Goal: Task Accomplishment & Management: Use online tool/utility

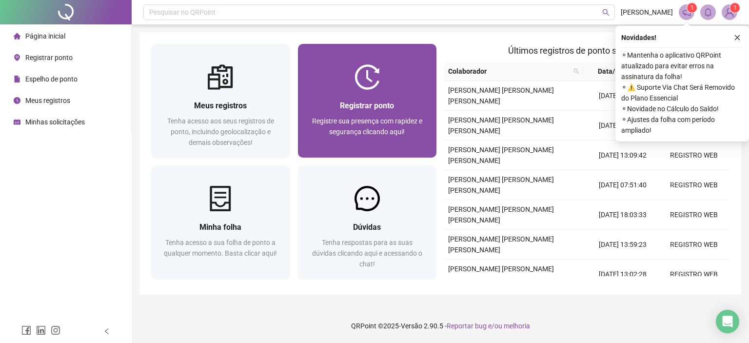
click at [375, 122] on span "Registre sua presença com rapidez e segurança clicando aqui!" at bounding box center [367, 126] width 110 height 19
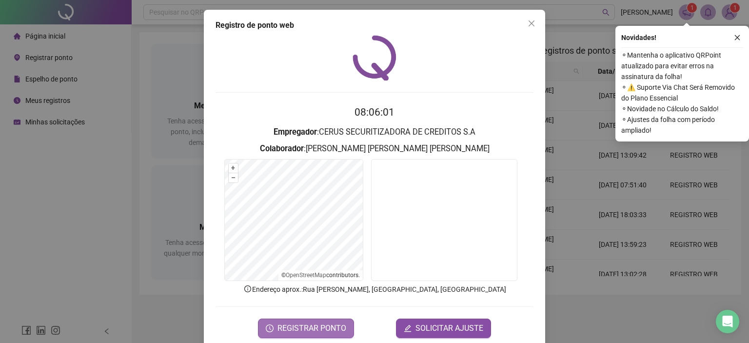
click at [283, 331] on span "REGISTRAR PONTO" at bounding box center [312, 329] width 69 height 12
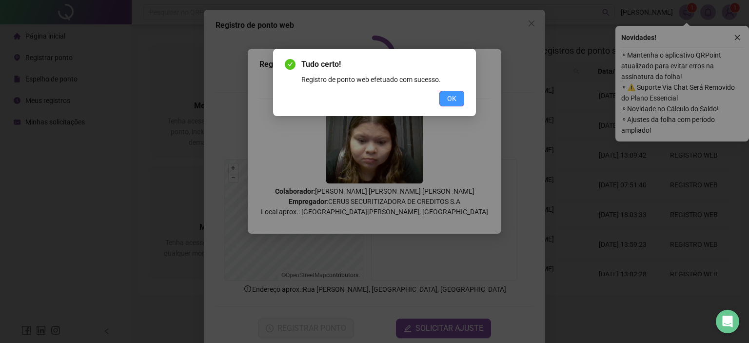
click at [454, 101] on span "OK" at bounding box center [451, 98] width 9 height 11
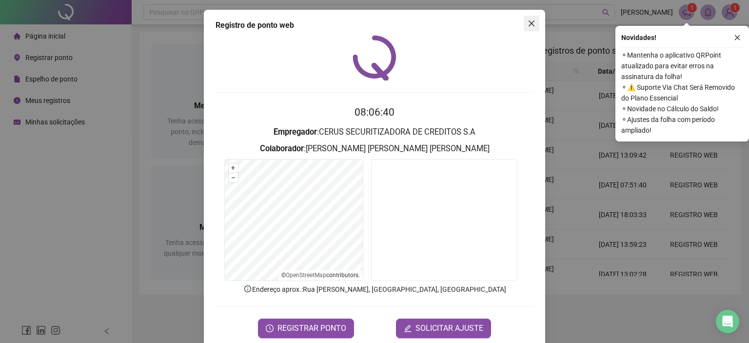
click at [532, 22] on span "Close" at bounding box center [532, 24] width 16 height 8
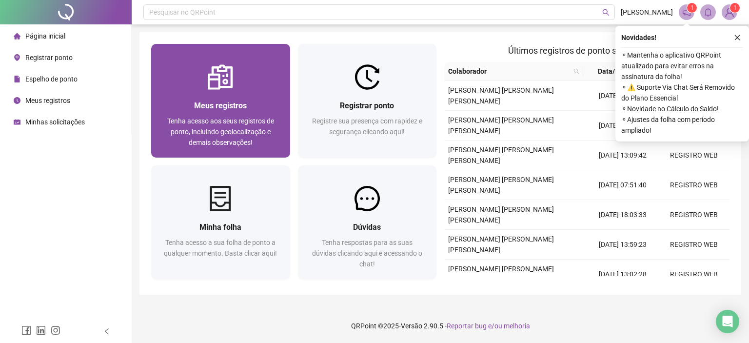
click at [221, 101] on span "Meus registros" at bounding box center [220, 105] width 53 height 9
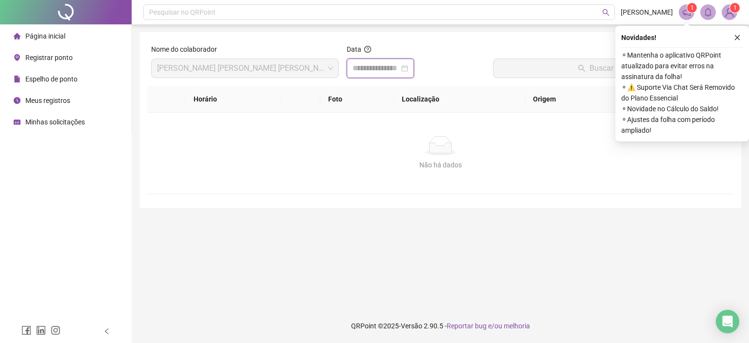
click at [377, 66] on input at bounding box center [376, 68] width 47 height 12
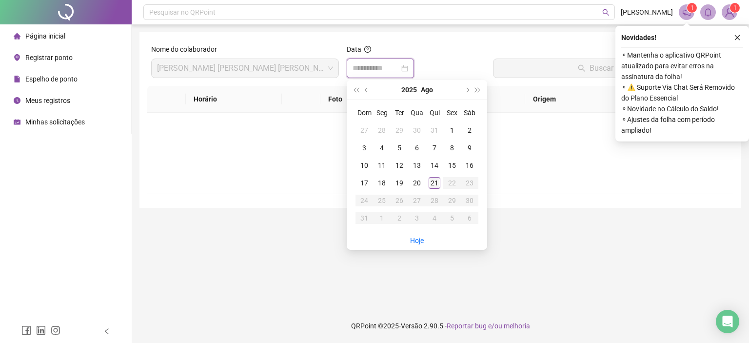
type input "**********"
click at [434, 184] on div "21" at bounding box center [435, 183] width 12 height 12
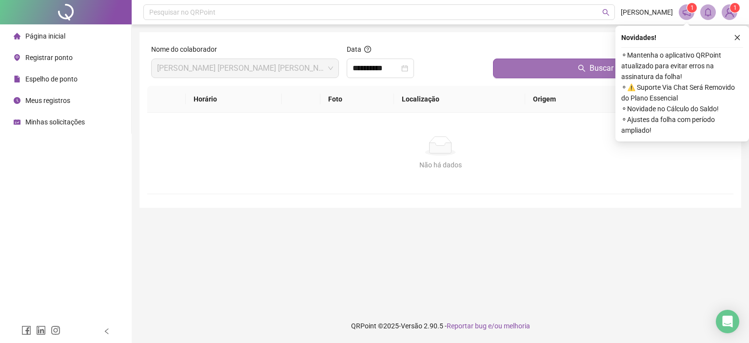
click at [533, 76] on button "Buscar registros" at bounding box center [611, 69] width 237 height 20
